Goal: Task Accomplishment & Management: Manage account settings

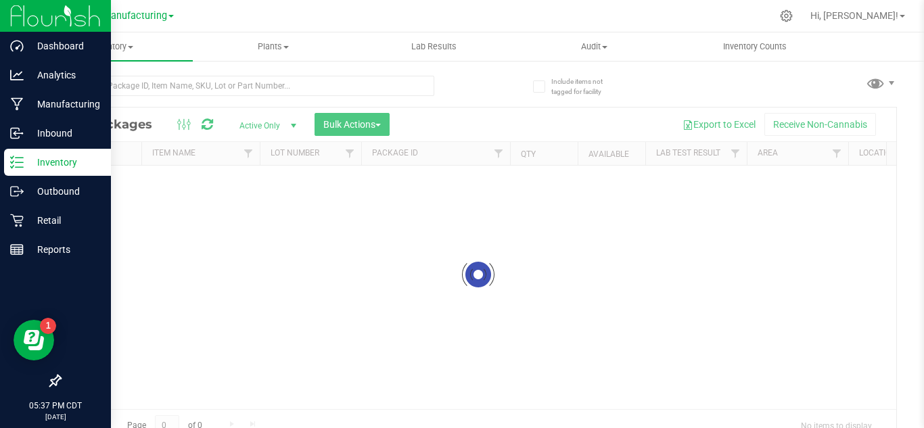
click at [16, 162] on icon at bounding box center [17, 163] width 14 height 14
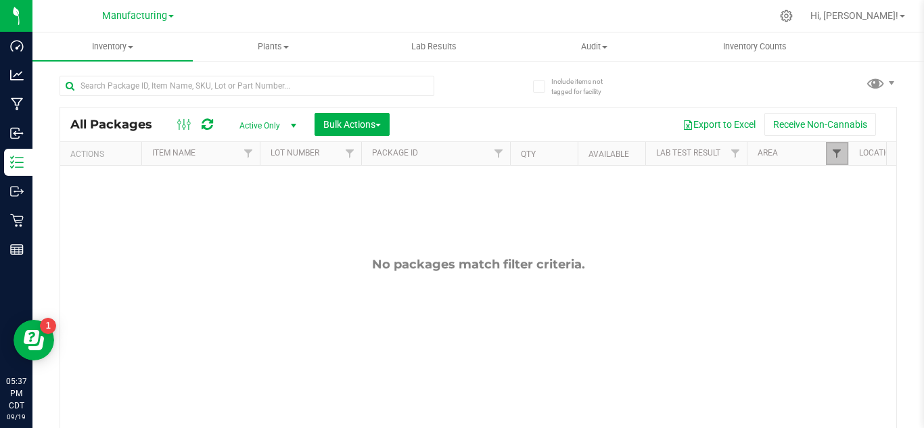
click at [840, 152] on span "Filter" at bounding box center [837, 153] width 11 height 11
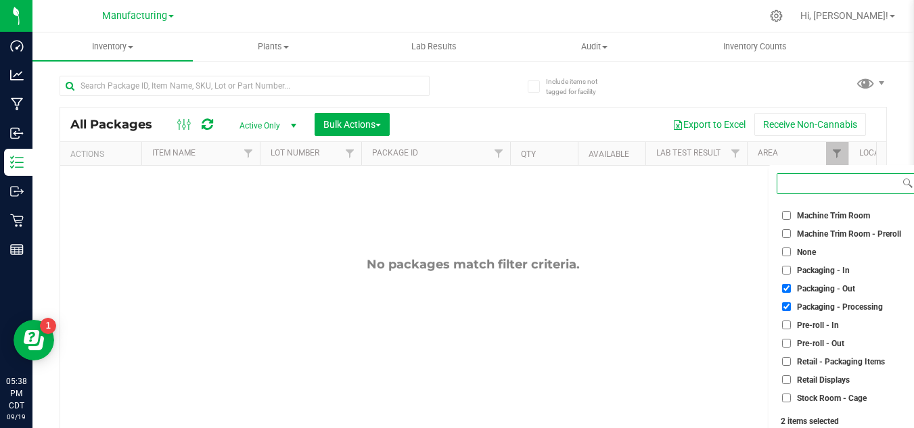
scroll to position [325, 0]
click at [821, 286] on span "Packaging - Out" at bounding box center [826, 288] width 58 height 8
click at [791, 286] on input "Packaging - Out" at bounding box center [786, 287] width 9 height 9
checkbox input "false"
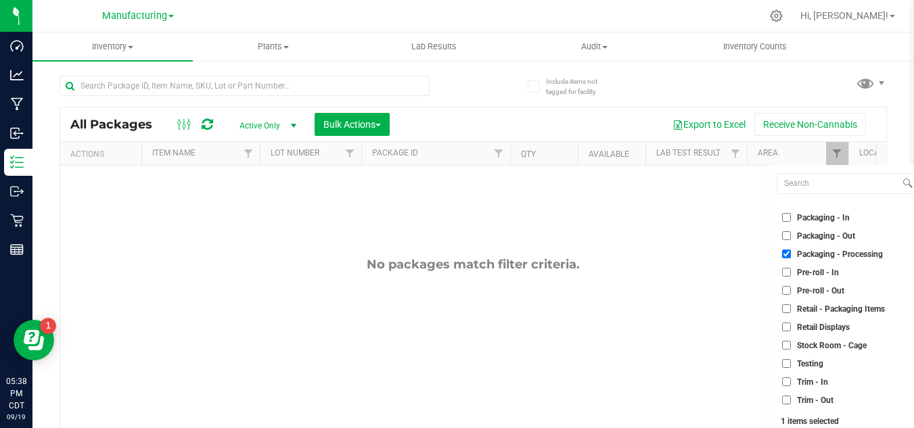
scroll to position [42, 0]
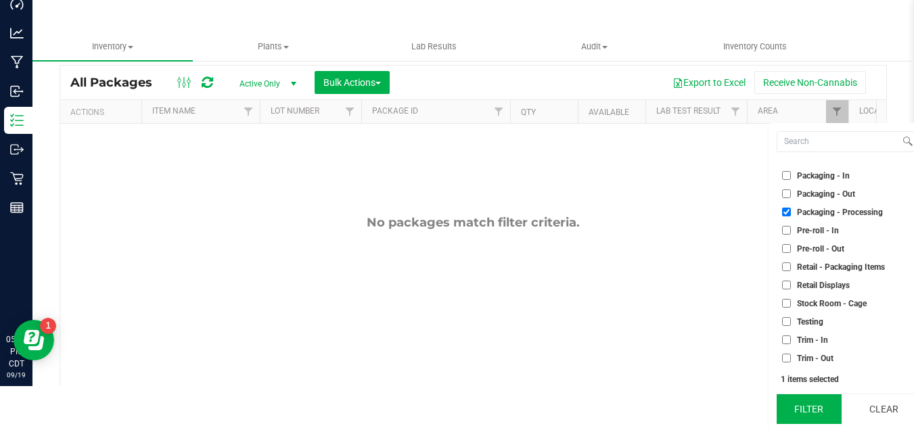
click at [800, 413] on button "Filter" at bounding box center [809, 409] width 65 height 30
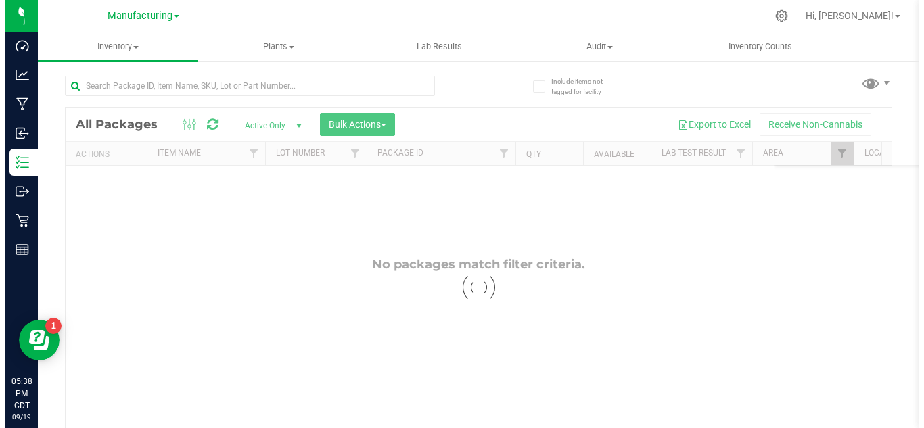
scroll to position [0, 0]
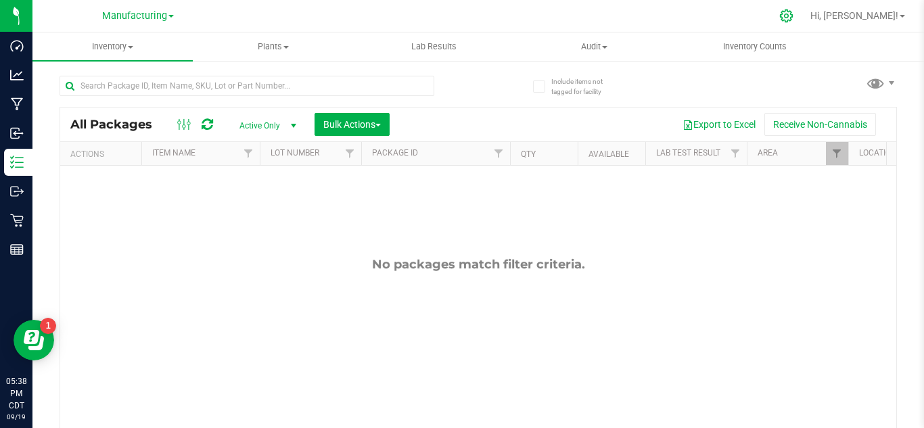
click at [804, 23] on div at bounding box center [787, 15] width 34 height 29
click at [793, 17] on icon at bounding box center [786, 15] width 13 height 13
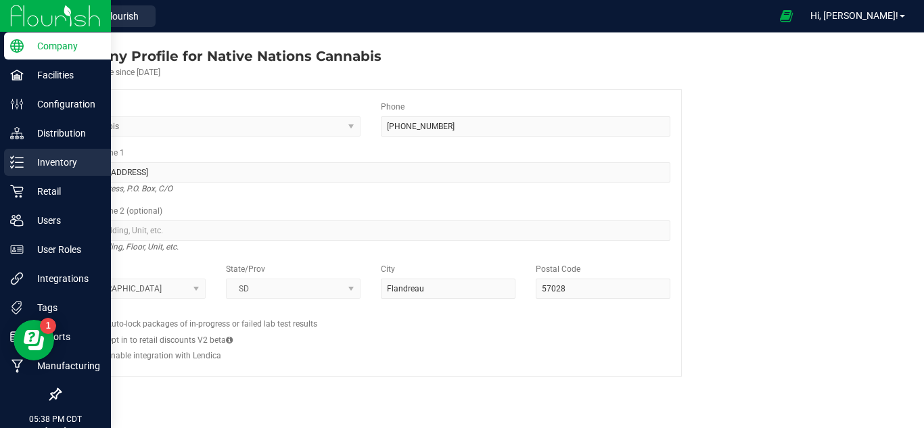
click at [24, 162] on p "Inventory" at bounding box center [64, 162] width 81 height 16
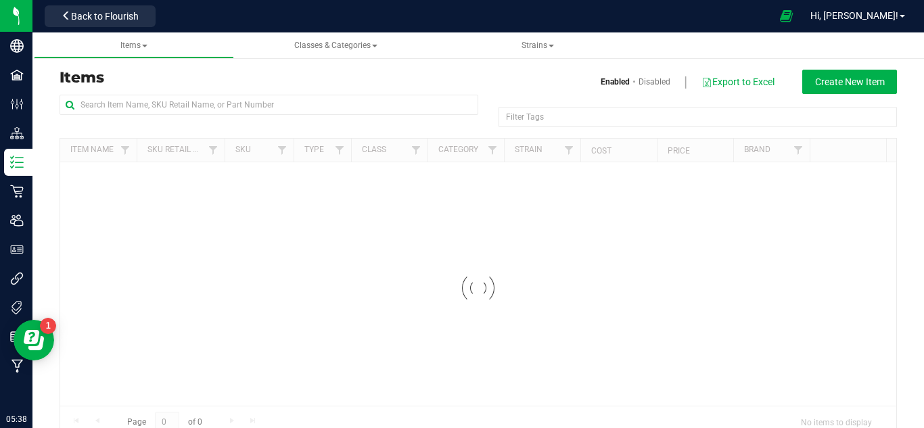
click at [192, 125] on div at bounding box center [269, 110] width 419 height 31
click at [199, 114] on input "text" at bounding box center [269, 105] width 419 height 20
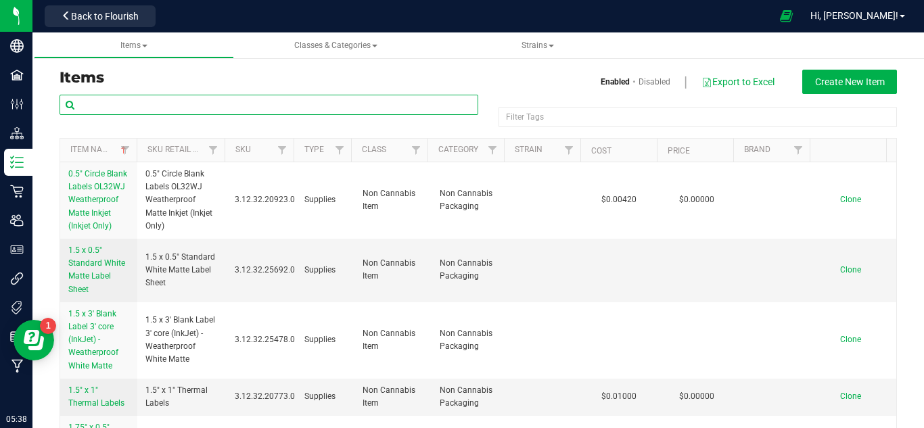
click at [200, 104] on input "text" at bounding box center [269, 105] width 419 height 20
type input "OCB"
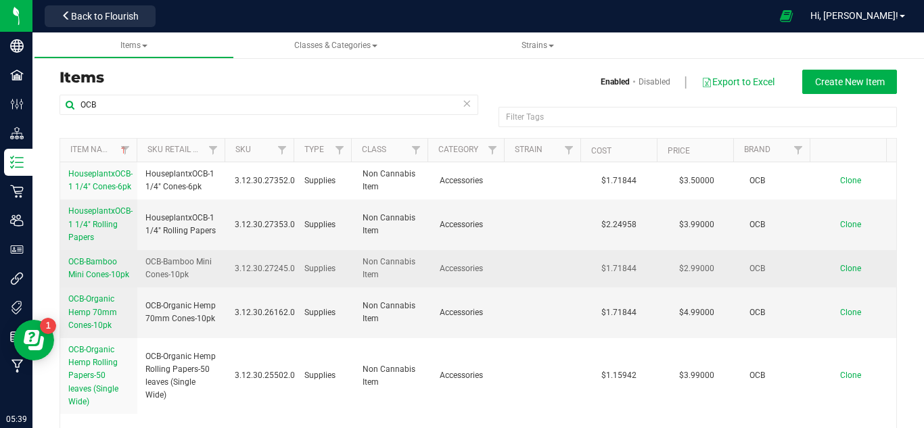
click at [104, 269] on link "OCB-Bamboo Mini Cones-10pk" at bounding box center [98, 269] width 61 height 26
